Goal: Information Seeking & Learning: Learn about a topic

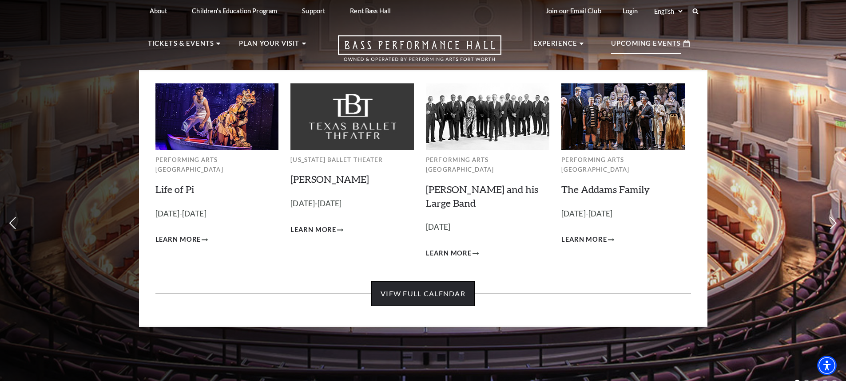
click at [421, 281] on link "View Full Calendar" at bounding box center [422, 293] width 103 height 25
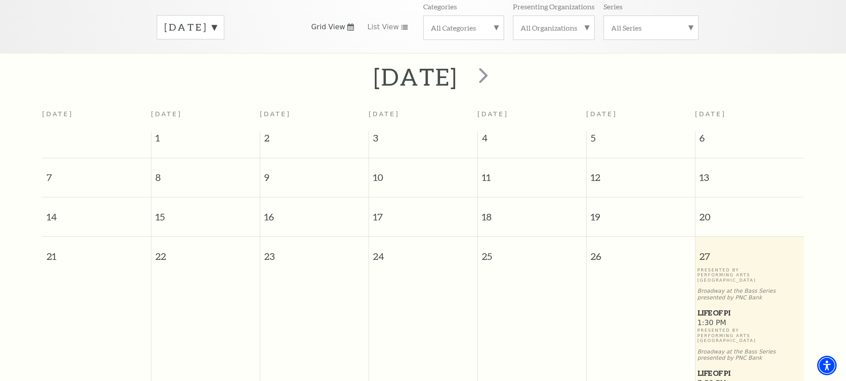
scroll to position [123, 0]
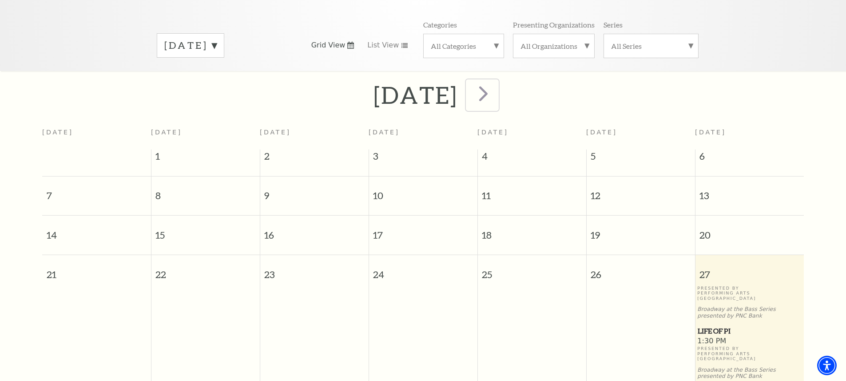
click at [496, 81] on span "next" at bounding box center [483, 93] width 25 height 25
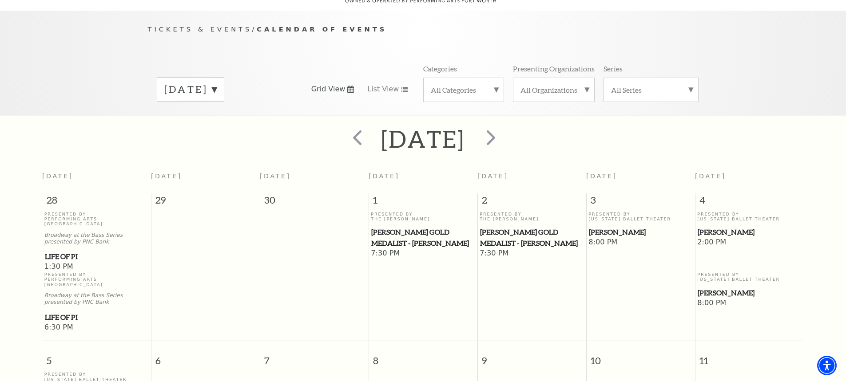
scroll to position [79, 0]
click at [503, 128] on span "next" at bounding box center [490, 137] width 25 height 25
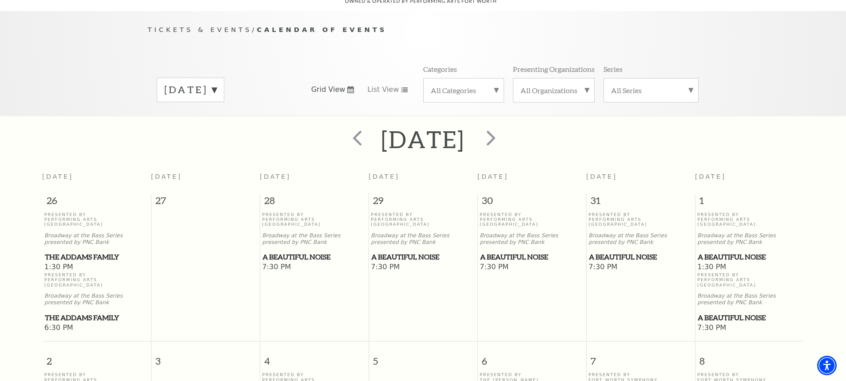
click at [217, 83] on label "November 2025" at bounding box center [190, 90] width 52 height 14
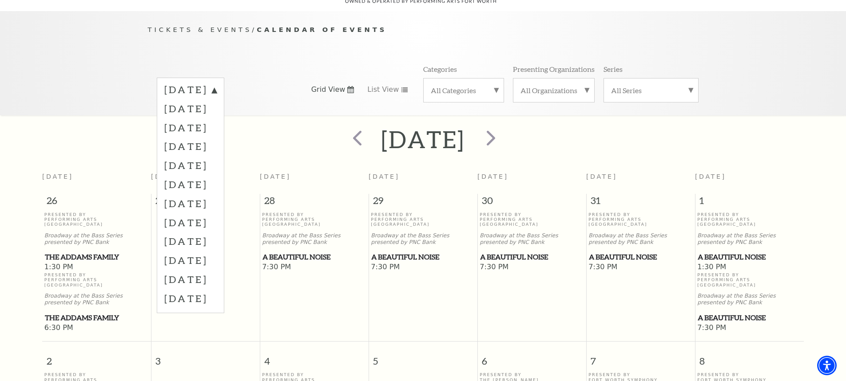
click at [217, 137] on label "December 2025" at bounding box center [190, 146] width 52 height 19
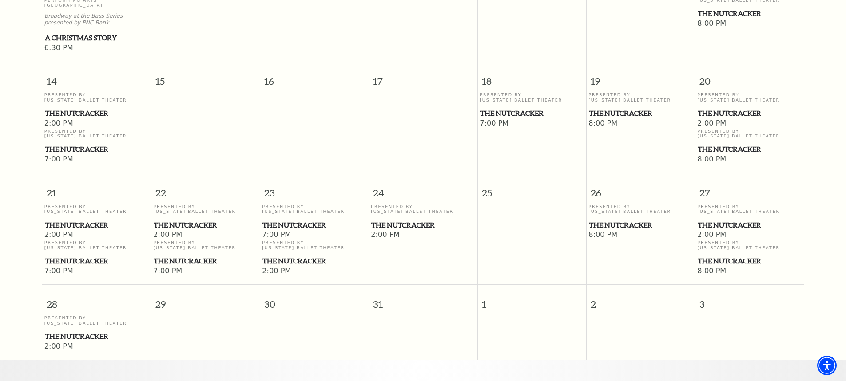
scroll to position [478, 0]
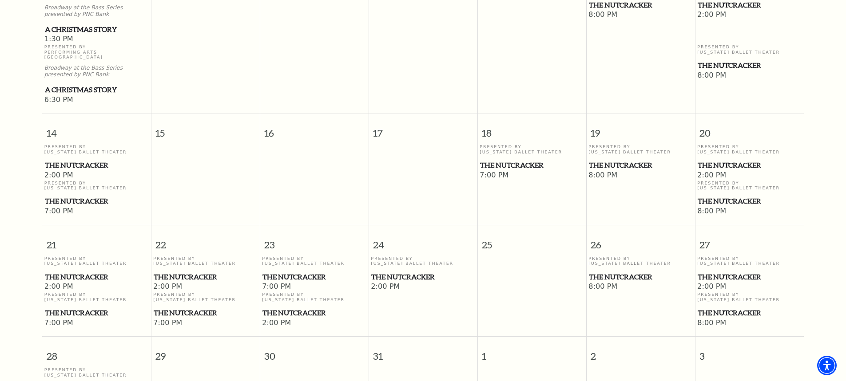
click at [305, 272] on span "The Nutcracker" at bounding box center [313, 277] width 103 height 11
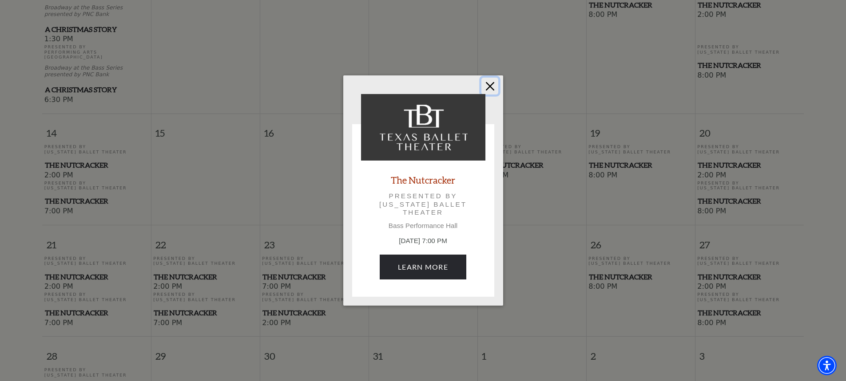
click at [488, 91] on button "Close" at bounding box center [489, 86] width 17 height 17
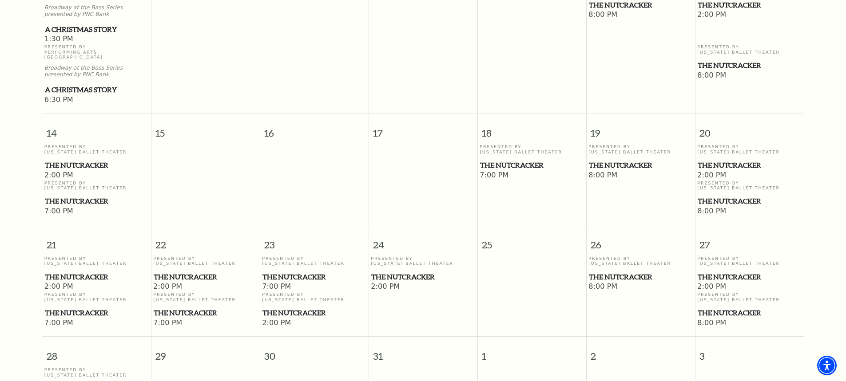
click at [299, 308] on span "The Nutcracker" at bounding box center [313, 313] width 103 height 11
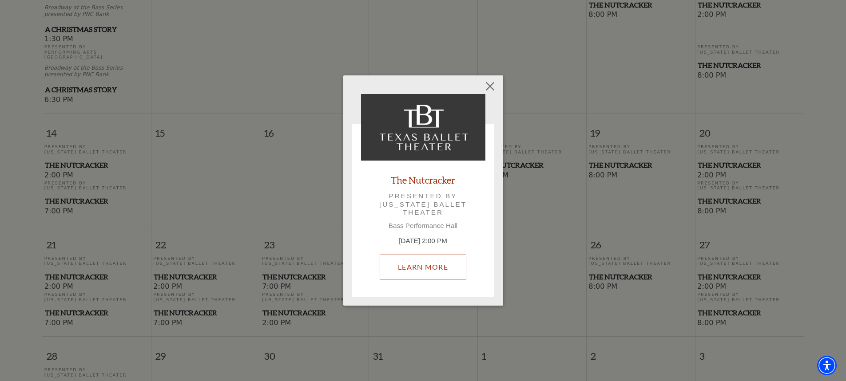
click at [430, 262] on link "Learn More" at bounding box center [423, 267] width 87 height 25
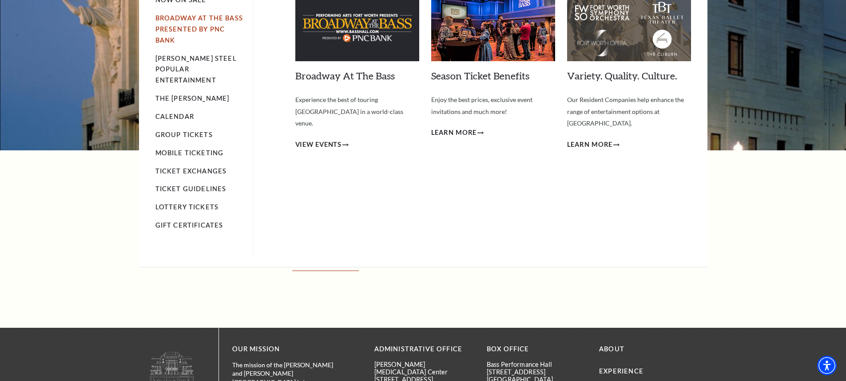
scroll to position [44, 0]
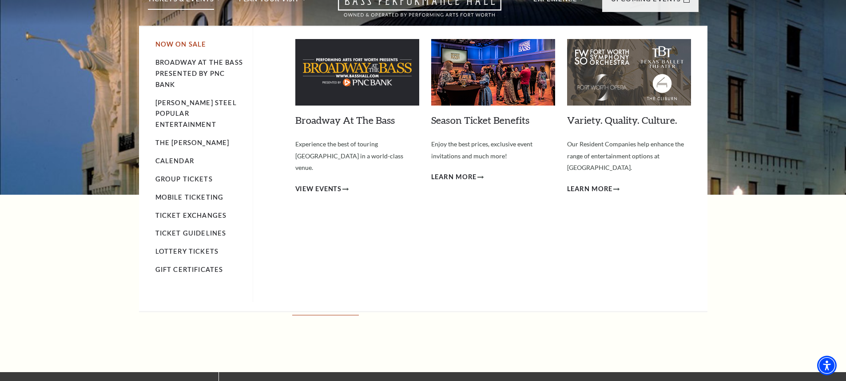
click at [195, 44] on link "Now On Sale" at bounding box center [180, 44] width 51 height 8
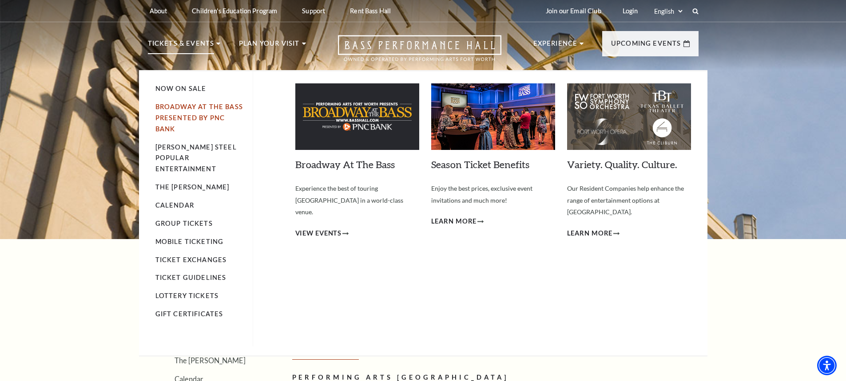
click at [186, 109] on link "Broadway At The Bass presented by PNC Bank" at bounding box center [198, 118] width 87 height 30
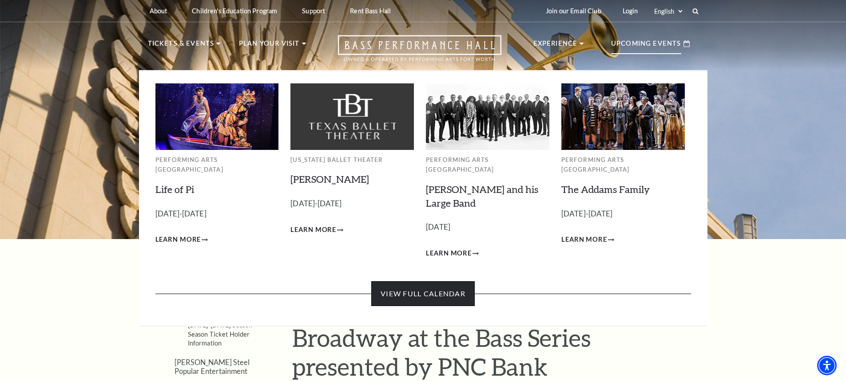
click at [432, 285] on link "View Full Calendar" at bounding box center [422, 293] width 103 height 25
